Goal: Transaction & Acquisition: Purchase product/service

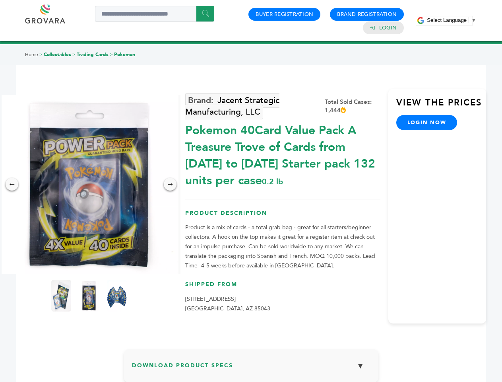
click at [452, 20] on span "Select Language" at bounding box center [447, 20] width 40 height 6
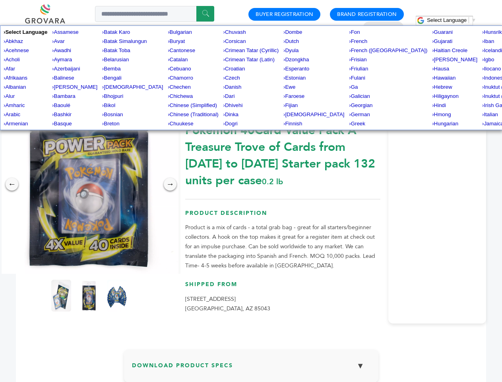
click at [89, 184] on img at bounding box center [89, 184] width 179 height 179
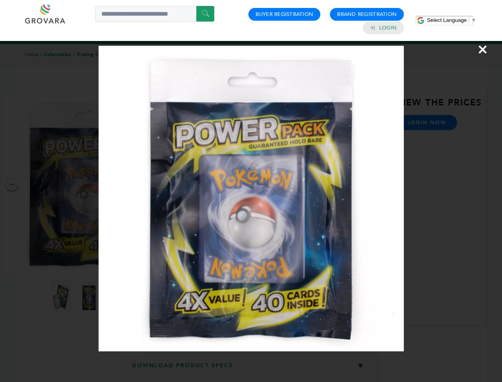
click at [12, 184] on div "×" at bounding box center [251, 191] width 502 height 382
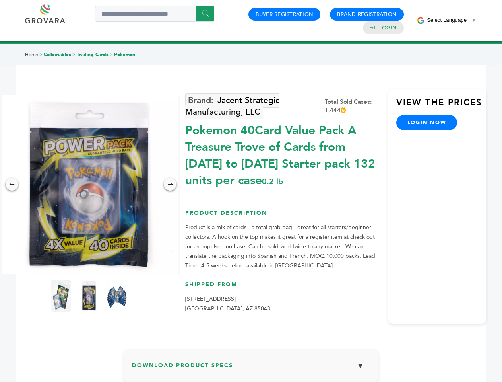
click at [170, 184] on div "→" at bounding box center [170, 184] width 13 height 13
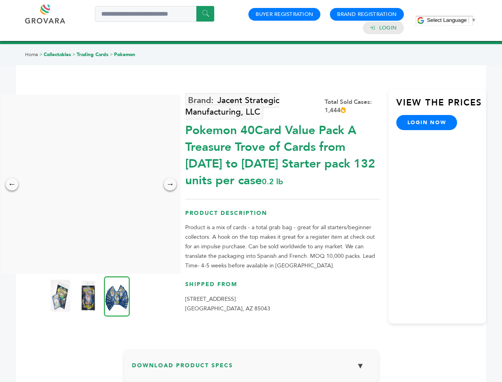
click at [61, 296] on img at bounding box center [61, 296] width 20 height 32
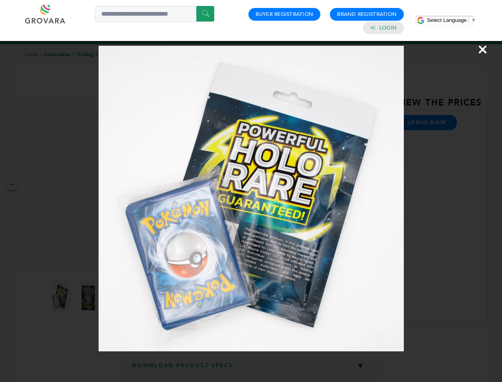
click at [89, 296] on div "×" at bounding box center [251, 191] width 502 height 382
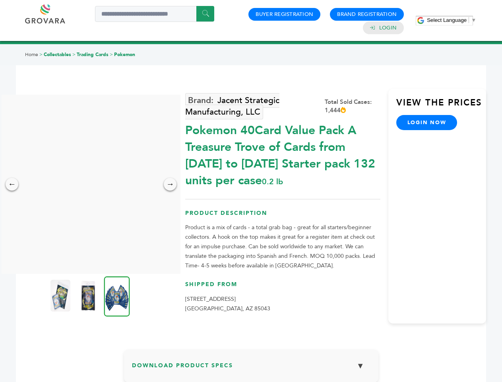
click at [117, 296] on img at bounding box center [117, 296] width 26 height 40
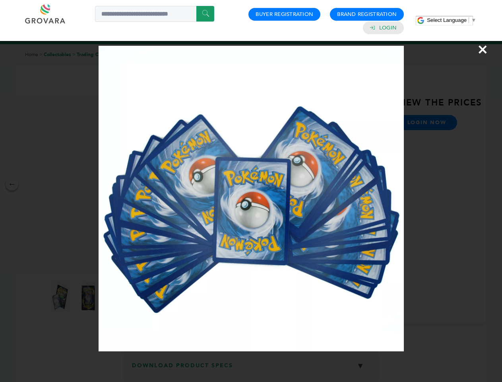
click at [251, 369] on div "×" at bounding box center [251, 191] width 502 height 382
